Goal: Check status: Check status

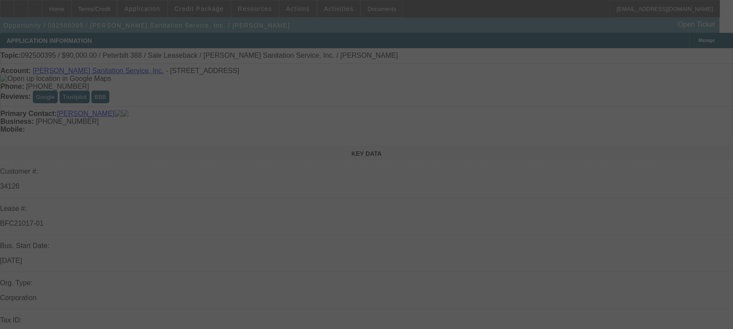
select select "0"
select select "2"
select select "0"
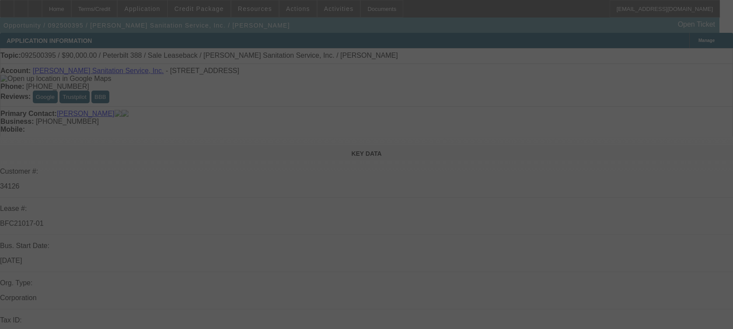
select select "0"
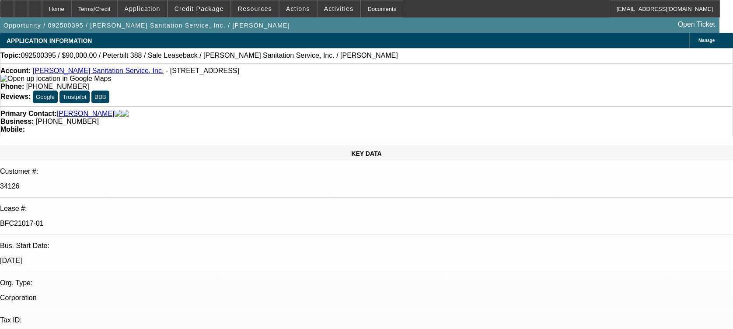
select select "1"
select select "2"
select select "6"
select select "1"
select select "2"
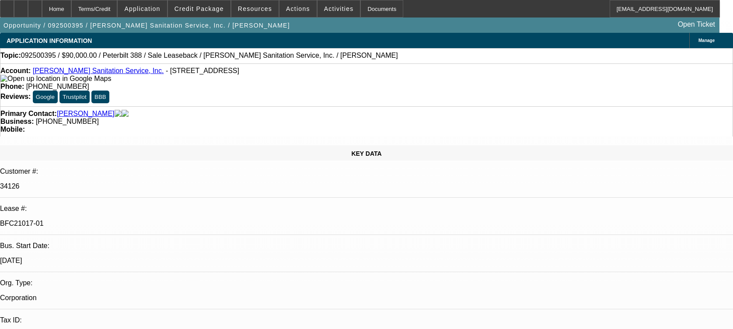
select select "6"
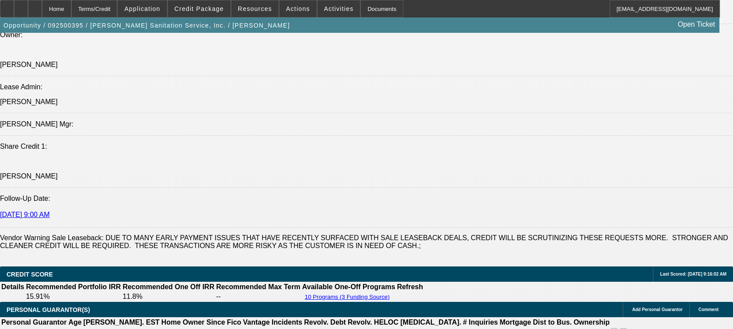
scroll to position [1107, 0]
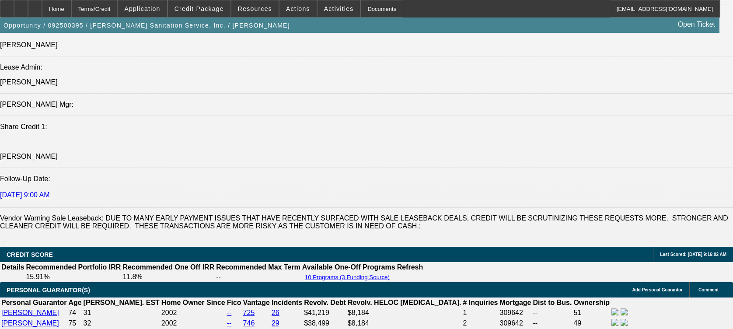
drag, startPoint x: 516, startPoint y: 185, endPoint x: 576, endPoint y: 187, distance: 59.9
drag, startPoint x: 576, startPoint y: 187, endPoint x: 574, endPoint y: 191, distance: 4.5
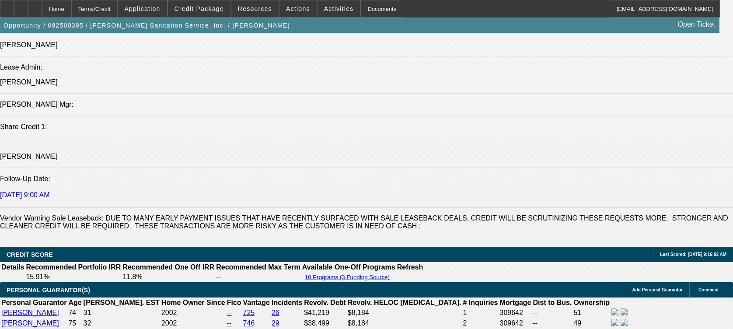
drag, startPoint x: 572, startPoint y: 187, endPoint x: 585, endPoint y: 186, distance: 12.2
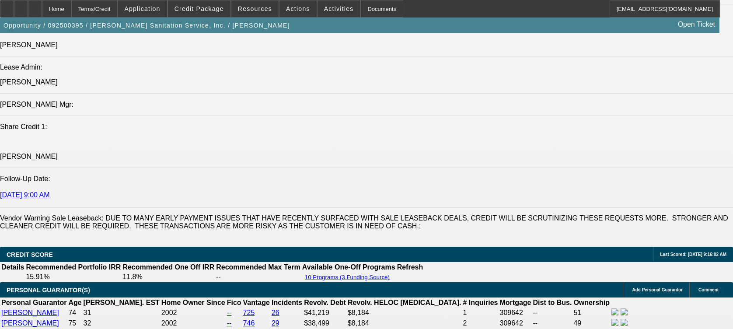
drag, startPoint x: 586, startPoint y: 186, endPoint x: 574, endPoint y: 186, distance: 11.8
drag, startPoint x: 574, startPoint y: 186, endPoint x: 593, endPoint y: 189, distance: 19.0
drag, startPoint x: 614, startPoint y: 188, endPoint x: 663, endPoint y: 186, distance: 49.4
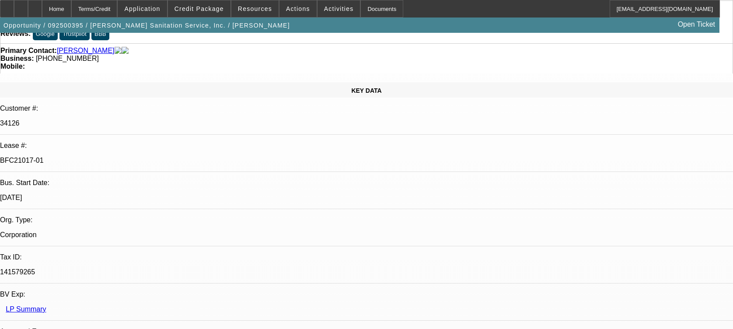
scroll to position [58, 0]
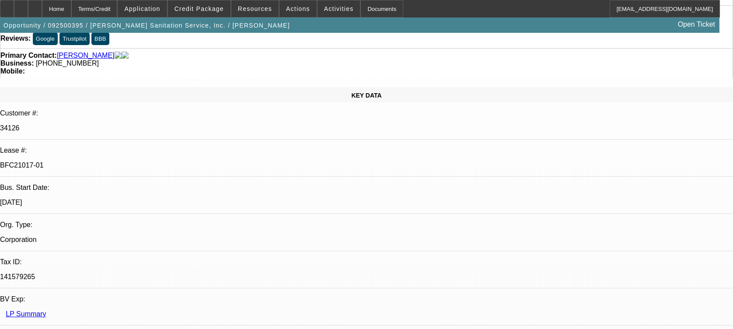
drag, startPoint x: 118, startPoint y: 102, endPoint x: 83, endPoint y: 103, distance: 34.5
click at [83, 184] on div "Bus. Start Date: 6/1/73" at bounding box center [366, 199] width 733 height 30
drag, startPoint x: 83, startPoint y: 103, endPoint x: 174, endPoint y: 194, distance: 129.2
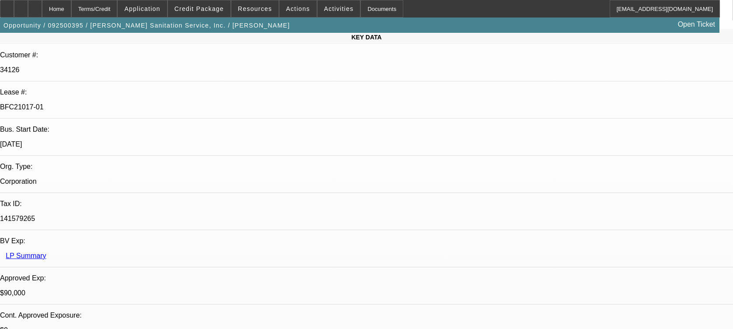
scroll to position [0, 0]
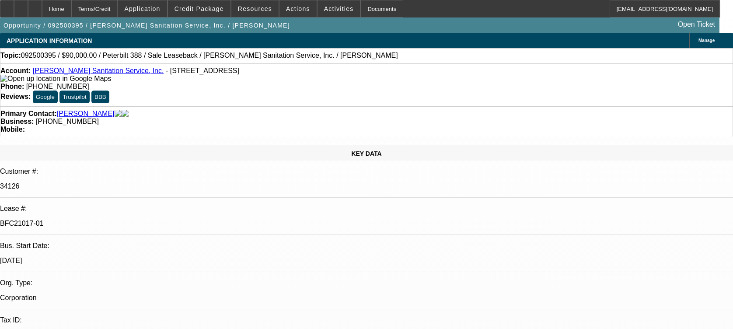
drag, startPoint x: 515, startPoint y: 194, endPoint x: 552, endPoint y: 194, distance: 36.3
drag, startPoint x: 560, startPoint y: 194, endPoint x: 566, endPoint y: 193, distance: 6.1
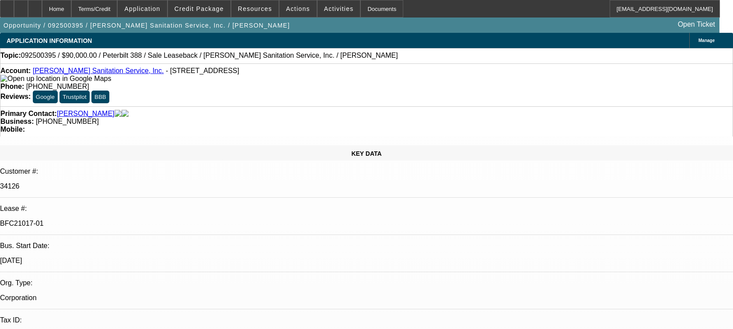
drag, startPoint x: 566, startPoint y: 193, endPoint x: 640, endPoint y: 197, distance: 74.0
drag, startPoint x: 640, startPoint y: 197, endPoint x: 636, endPoint y: 204, distance: 7.9
drag, startPoint x: 642, startPoint y: 189, endPoint x: 681, endPoint y: 194, distance: 39.3
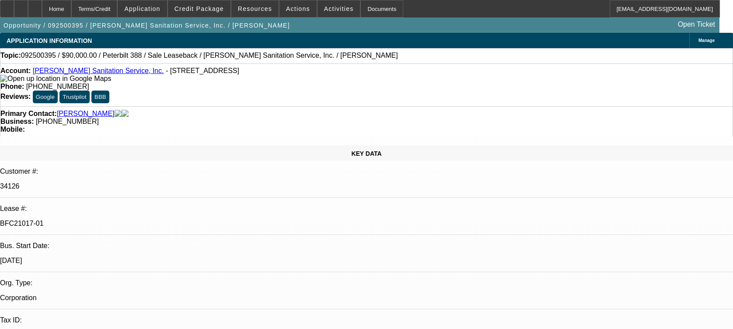
drag, startPoint x: 520, startPoint y: 184, endPoint x: 531, endPoint y: 188, distance: 11.5
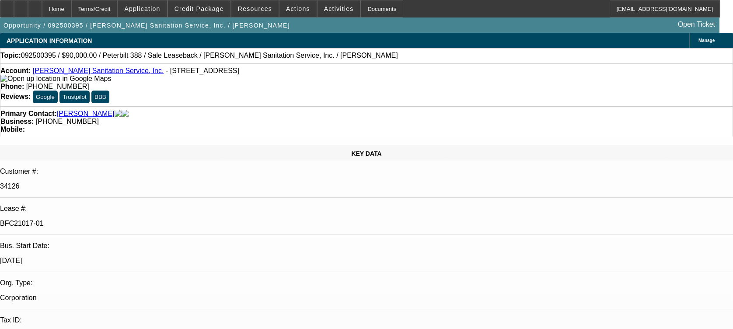
drag, startPoint x: 531, startPoint y: 188, endPoint x: 518, endPoint y: 196, distance: 15.2
drag, startPoint x: 512, startPoint y: 194, endPoint x: 592, endPoint y: 197, distance: 80.9
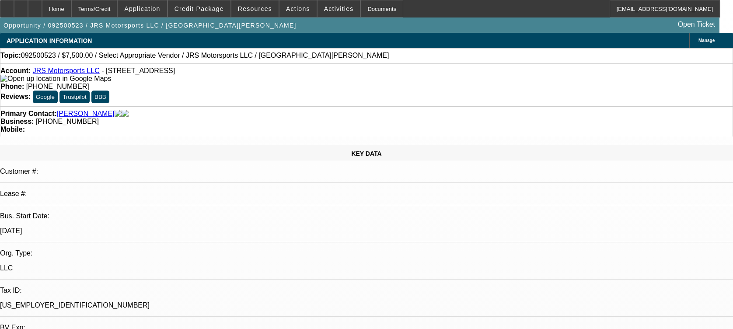
select select "0"
select select "2"
select select "0.1"
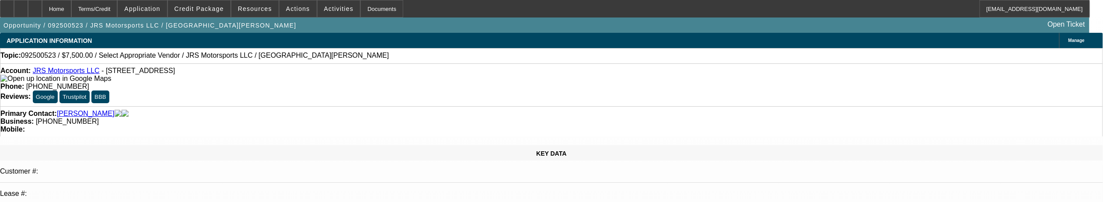
select select "1"
select select "2"
select select "4"
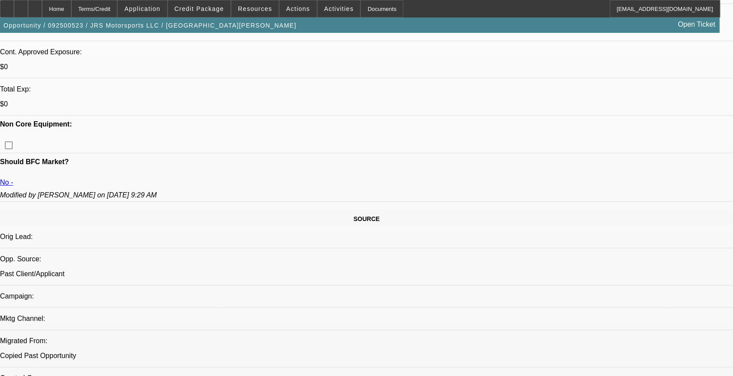
scroll to position [408, 0]
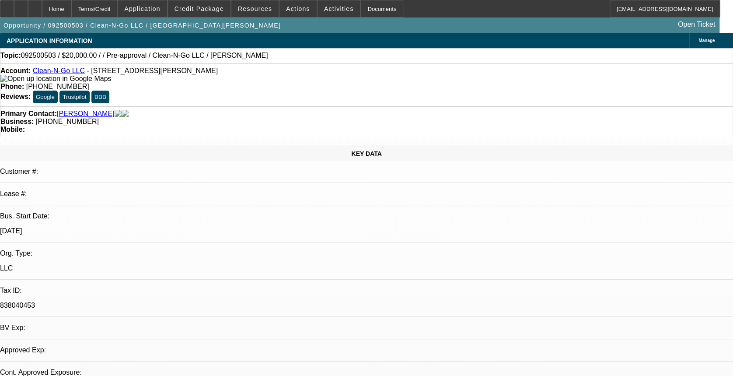
select select "0"
select select "2"
select select "0.1"
select select "1"
select select "2"
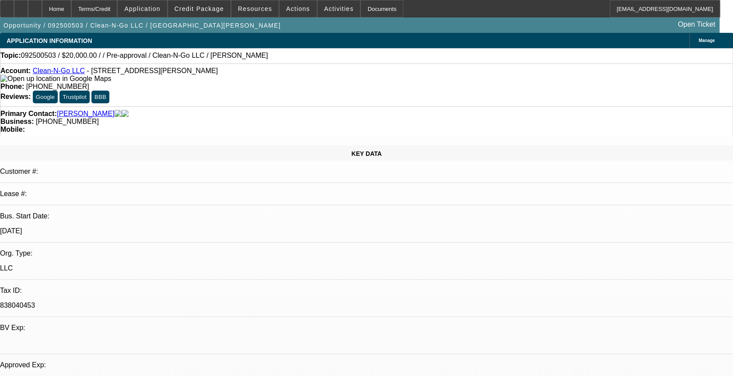
select select "4"
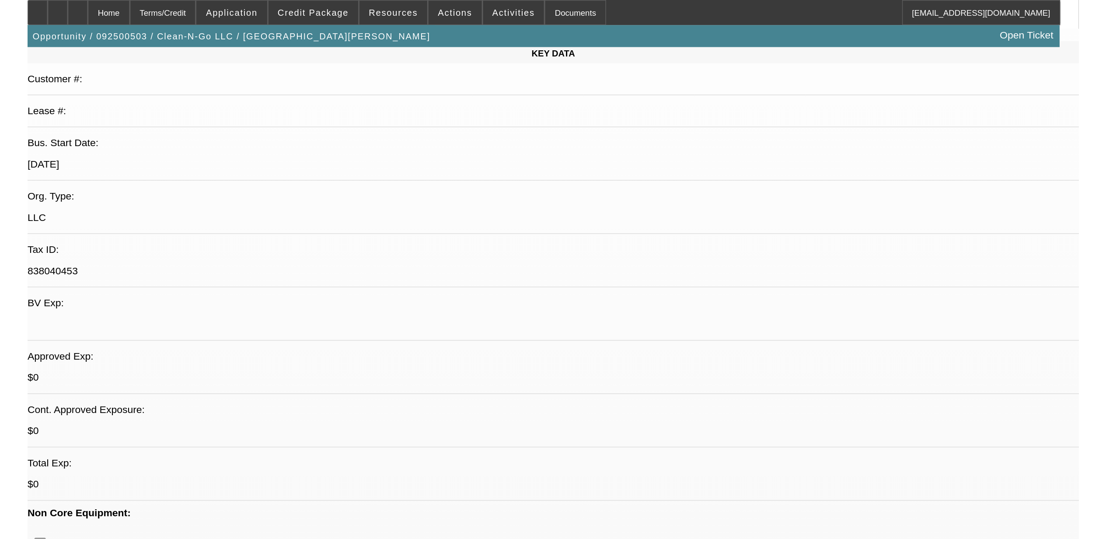
scroll to position [175, 0]
